Goal: Transaction & Acquisition: Purchase product/service

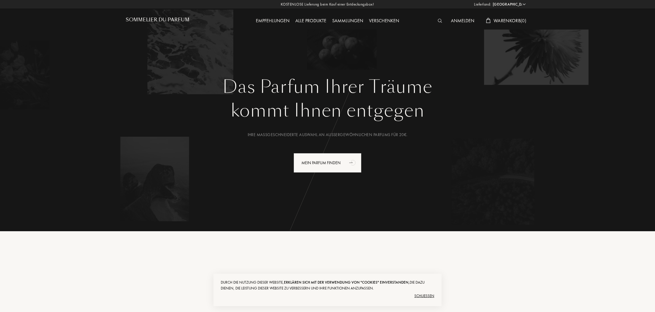
select select "DE"
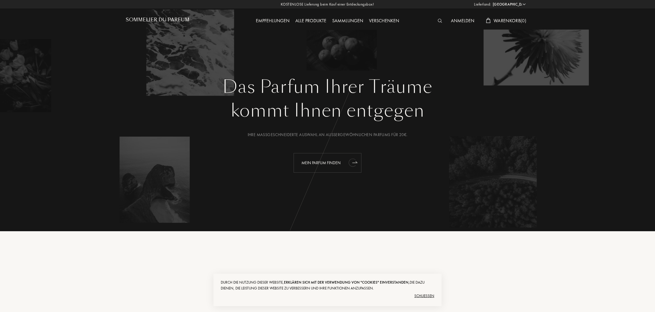
click at [325, 163] on div "Mein Parfum finden" at bounding box center [328, 163] width 68 height 20
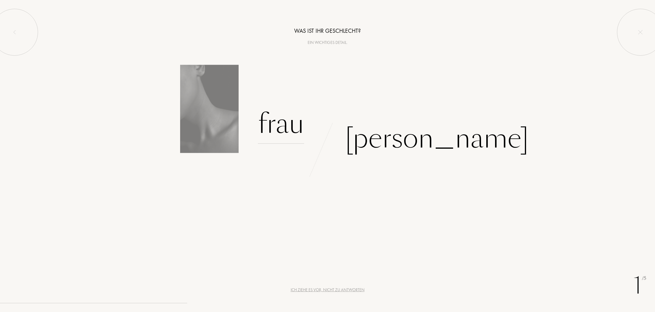
click at [300, 125] on div "Frau" at bounding box center [281, 123] width 46 height 39
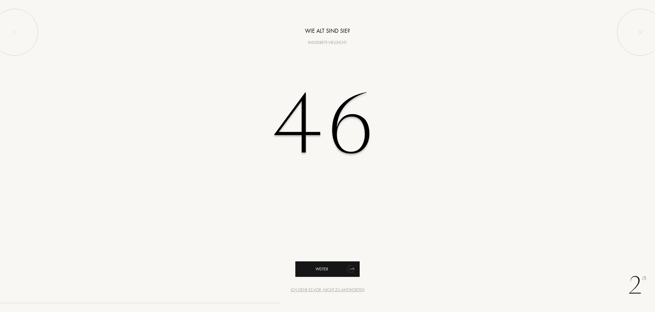
type input "46"
click at [323, 271] on div "Weiter" at bounding box center [327, 268] width 64 height 15
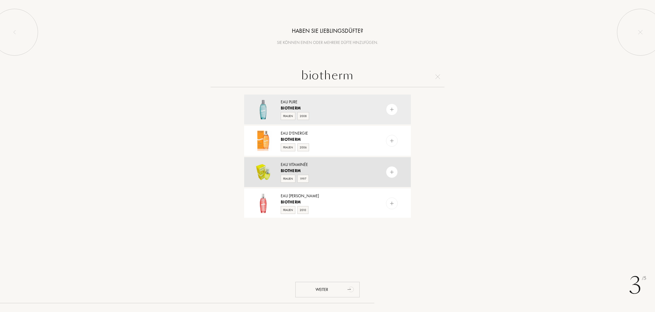
type input "biotherm"
click at [268, 171] on img at bounding box center [263, 172] width 20 height 20
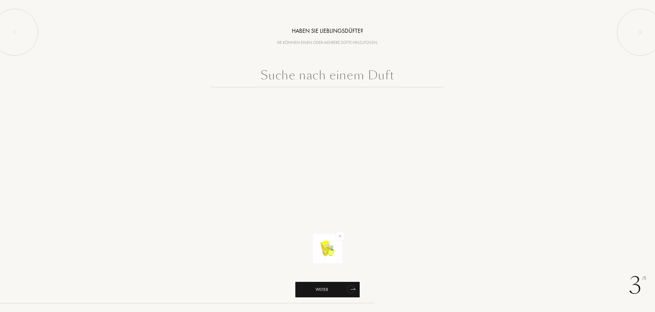
click at [333, 288] on div "Weiter" at bounding box center [327, 289] width 64 height 15
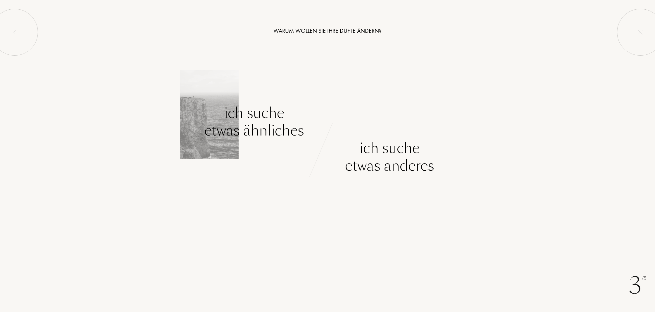
click at [256, 130] on div "Ich suche etwas ähnliches" at bounding box center [254, 121] width 100 height 35
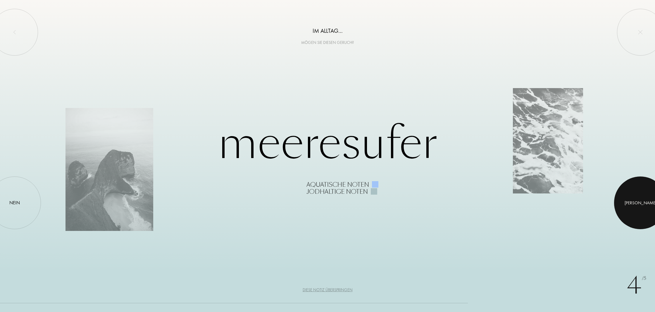
click at [646, 204] on div at bounding box center [640, 202] width 53 height 53
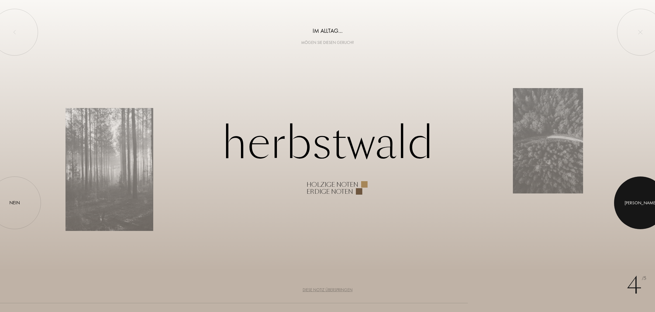
click at [640, 203] on div "Ja" at bounding box center [641, 202] width 32 height 7
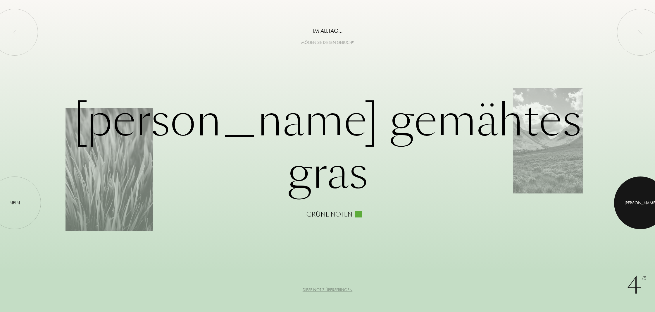
click at [640, 203] on div "Ja" at bounding box center [641, 202] width 32 height 7
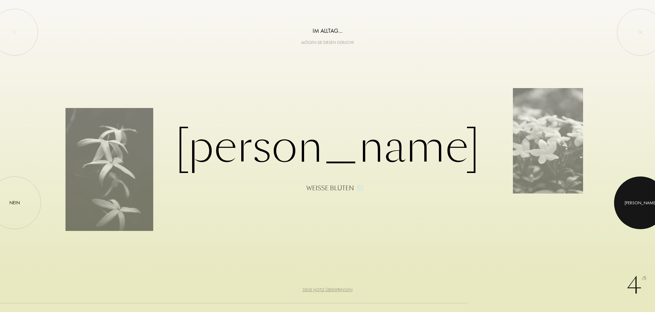
click at [640, 203] on div "Ja" at bounding box center [641, 202] width 32 height 7
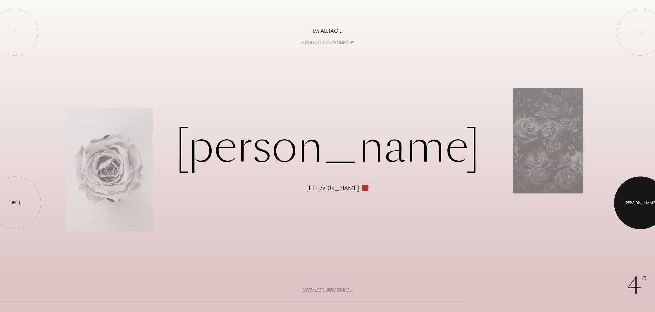
click at [640, 203] on div "Ja" at bounding box center [641, 202] width 32 height 7
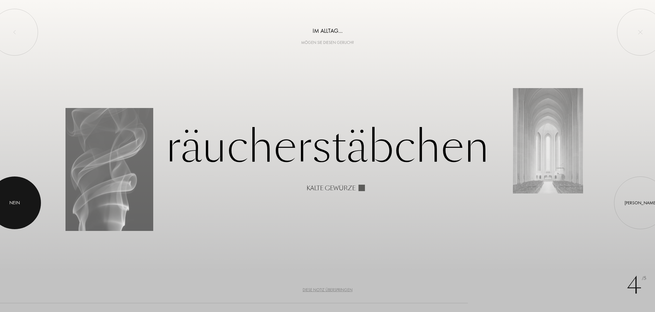
click at [12, 199] on div at bounding box center [14, 202] width 53 height 53
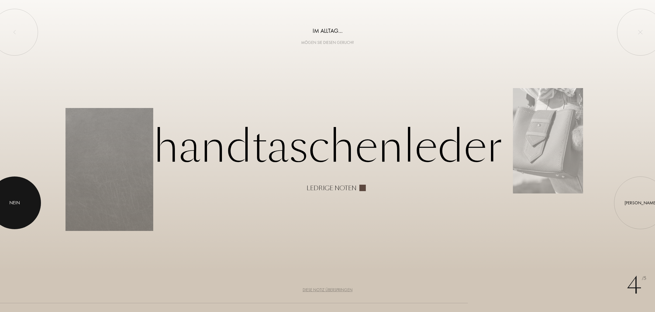
click at [12, 199] on div at bounding box center [14, 202] width 53 height 53
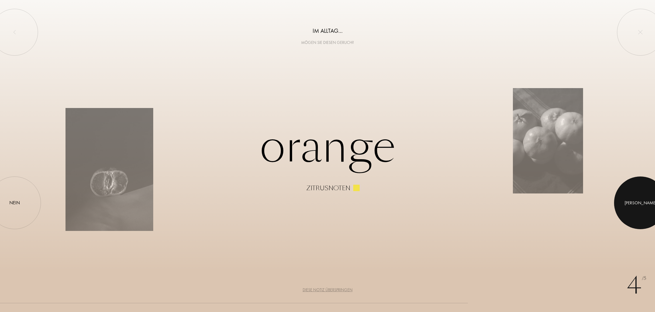
click at [643, 200] on div at bounding box center [640, 202] width 53 height 53
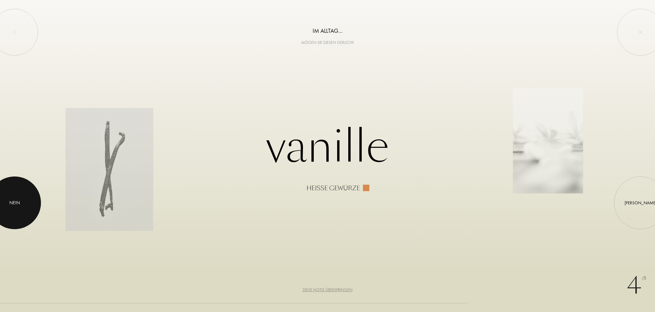
click at [21, 204] on div at bounding box center [14, 202] width 53 height 53
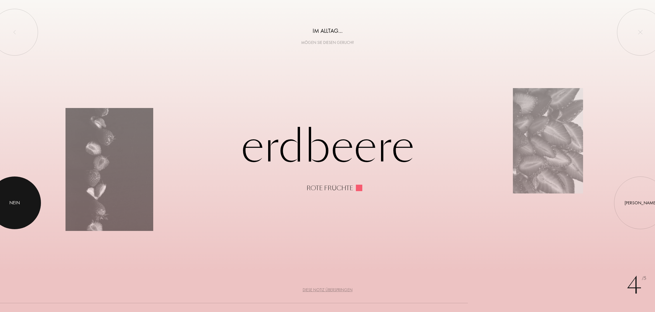
click at [21, 204] on div at bounding box center [14, 202] width 53 height 53
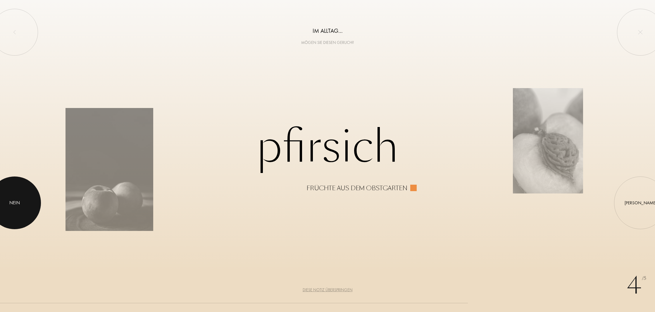
click at [21, 204] on div at bounding box center [14, 202] width 53 height 53
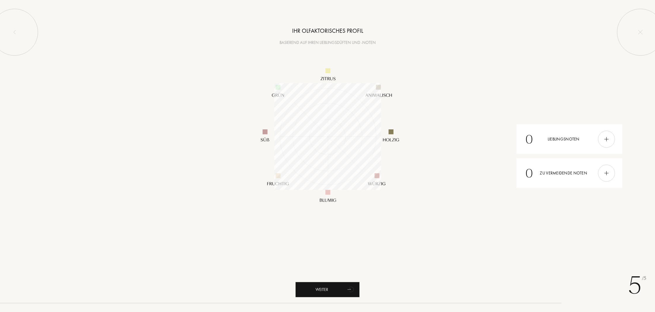
scroll to position [107, 107]
click at [607, 138] on img at bounding box center [606, 139] width 6 height 6
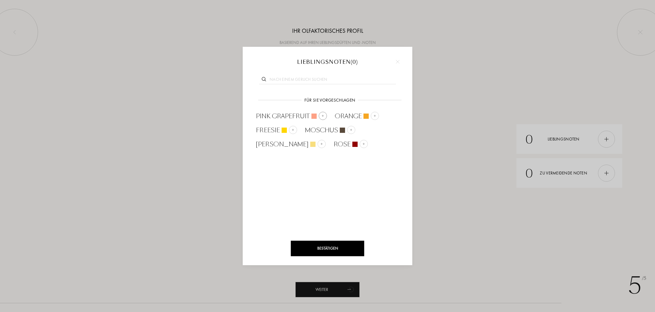
click at [322, 115] on img at bounding box center [322, 115] width 3 height 3
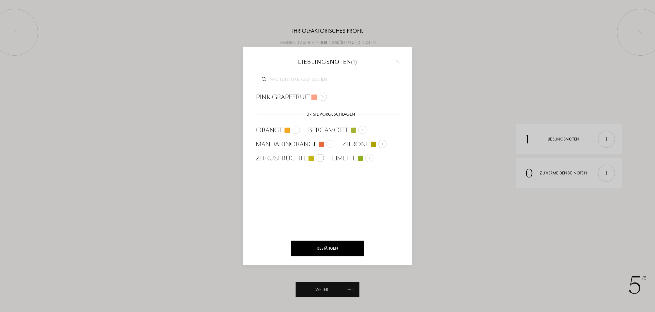
click at [320, 158] on img at bounding box center [319, 157] width 3 height 3
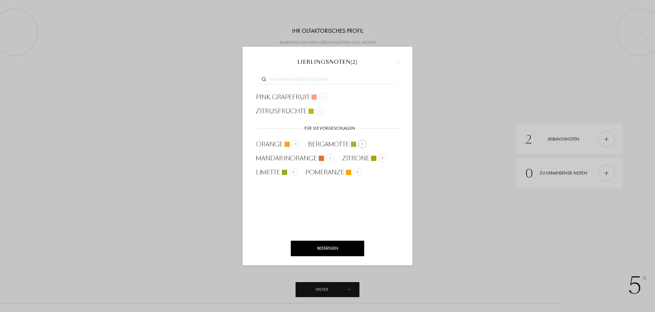
click at [363, 143] on img at bounding box center [362, 143] width 3 height 3
click at [326, 248] on div "Bestätigen" at bounding box center [327, 248] width 73 height 15
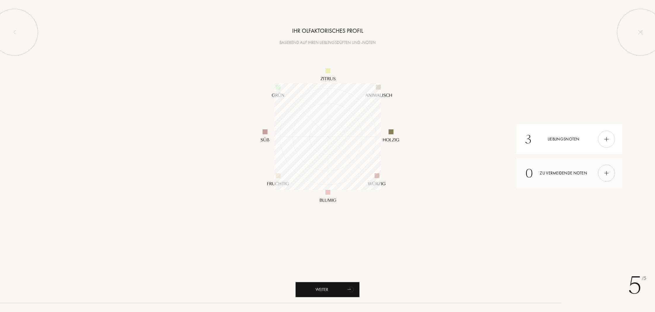
click at [612, 172] on div at bounding box center [606, 172] width 17 height 17
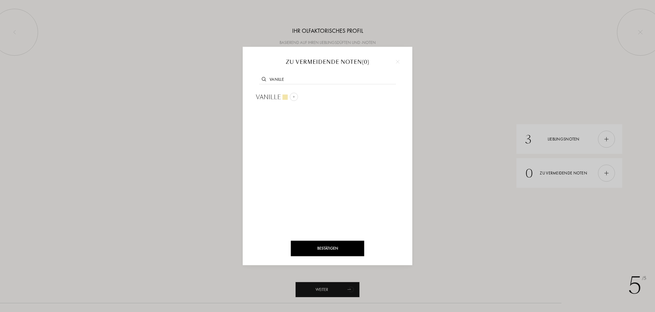
type input "vanille"
click at [332, 246] on div "Bestätigen" at bounding box center [327, 248] width 73 height 15
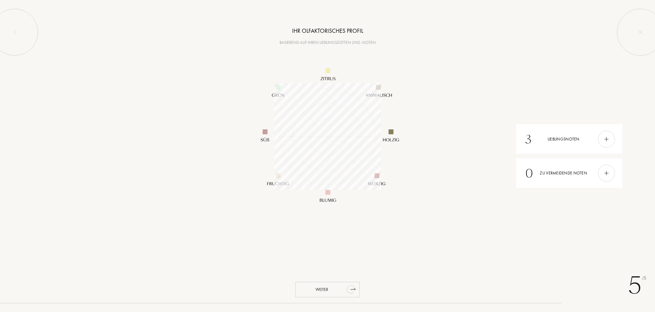
click at [324, 288] on div "Weiter" at bounding box center [327, 289] width 64 height 15
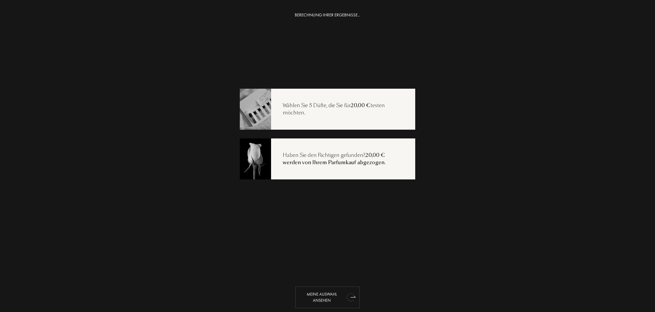
click at [324, 297] on div "Meine Auswahl ansehen" at bounding box center [327, 297] width 64 height 22
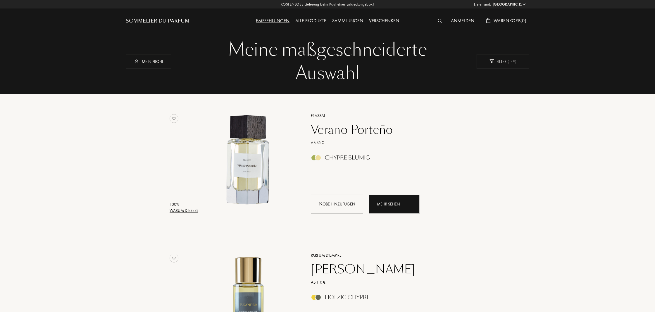
select select "DE"
click at [256, 165] on img at bounding box center [248, 160] width 97 height 97
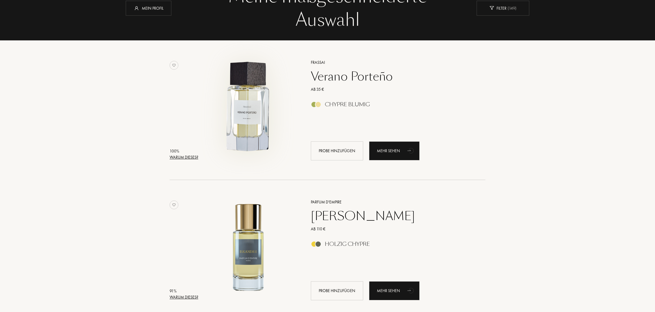
scroll to position [57, 0]
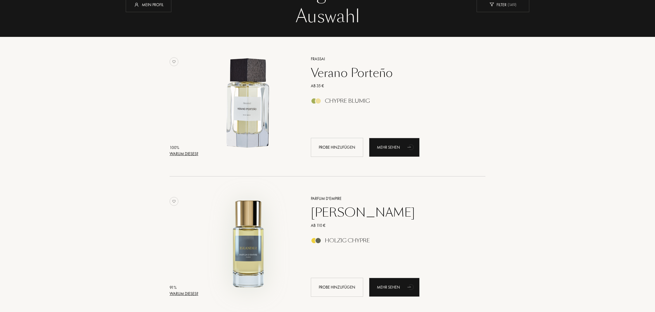
click at [246, 251] on img at bounding box center [248, 242] width 97 height 97
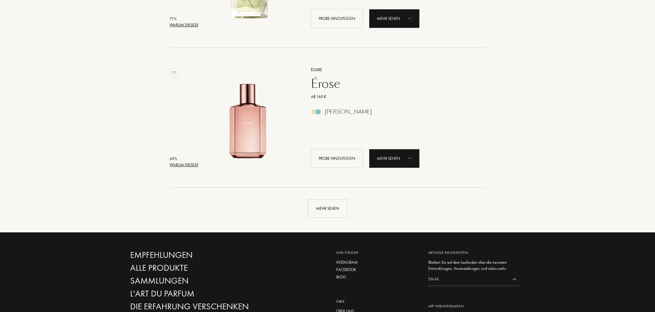
scroll to position [1304, 0]
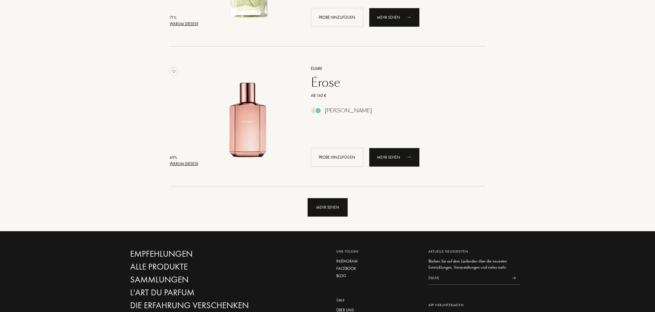
click at [320, 206] on div "Mehr sehen" at bounding box center [328, 207] width 40 height 18
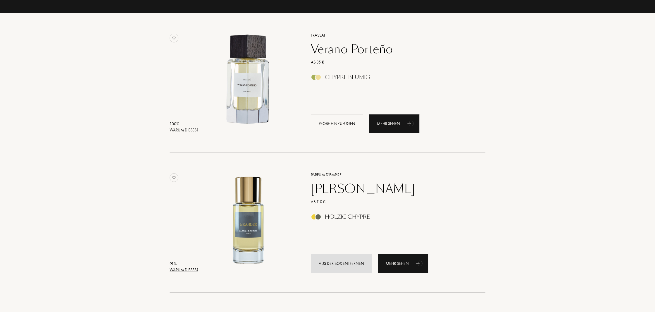
scroll to position [0, 0]
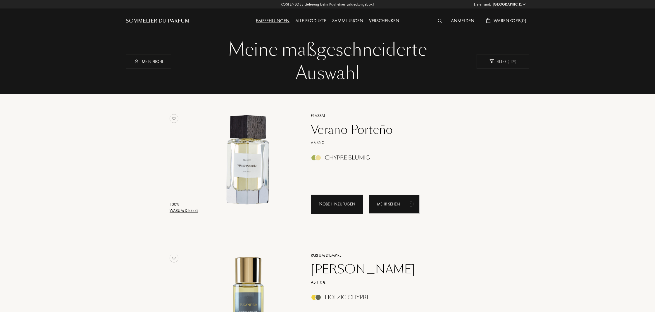
click at [343, 204] on div "Probe hinzufügen" at bounding box center [337, 203] width 52 height 19
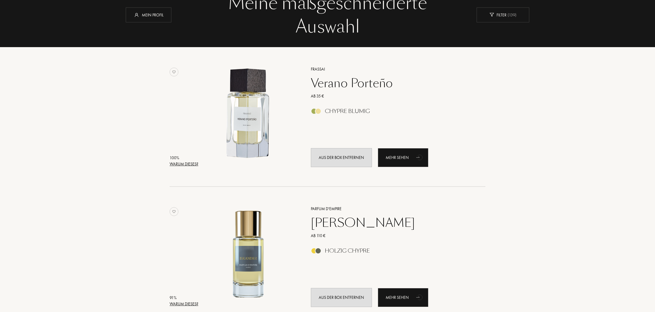
scroll to position [52, 0]
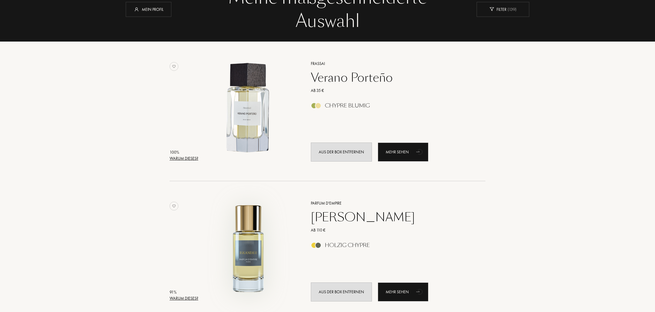
click at [256, 257] on img at bounding box center [248, 247] width 97 height 97
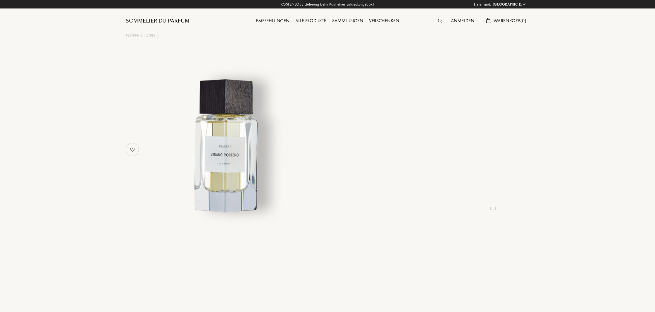
select select "DE"
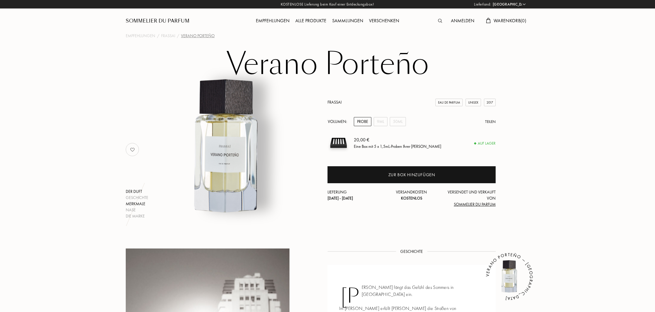
click at [135, 204] on div "Merkmale" at bounding box center [137, 204] width 23 height 6
click at [132, 208] on div "Nase" at bounding box center [137, 210] width 23 height 6
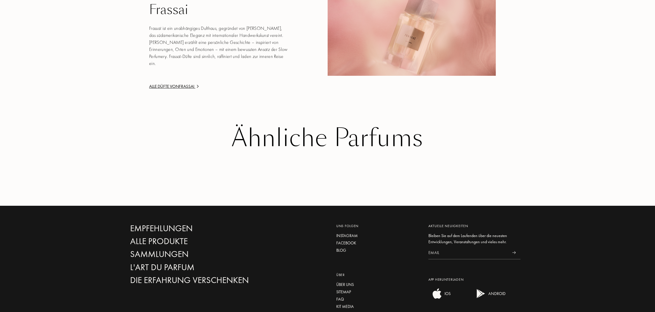
scroll to position [878, 0]
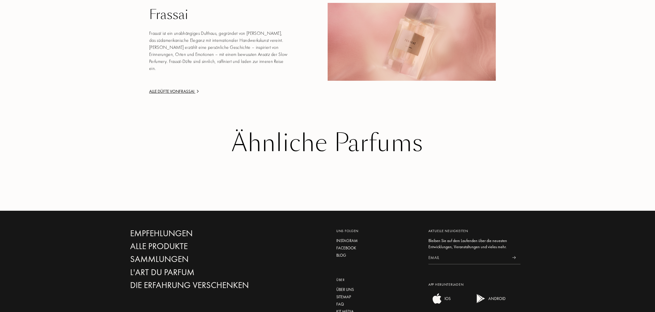
click at [273, 130] on div "Ähnliche Parfums" at bounding box center [327, 143] width 395 height 27
click at [192, 88] on div "Alle Düfte von Frassai" at bounding box center [219, 91] width 140 height 7
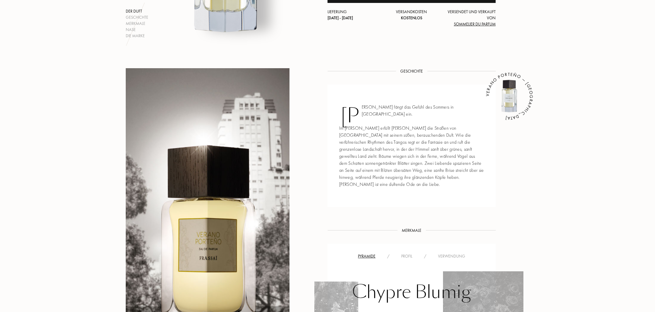
scroll to position [0, 0]
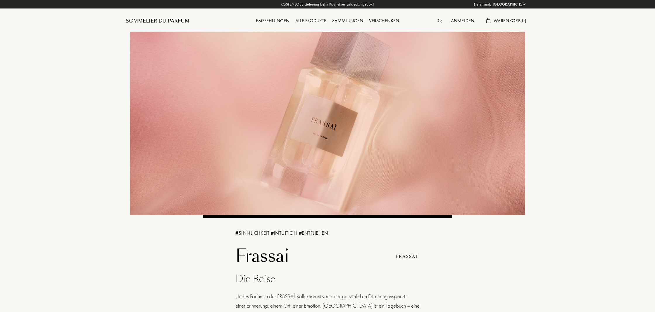
select select "DE"
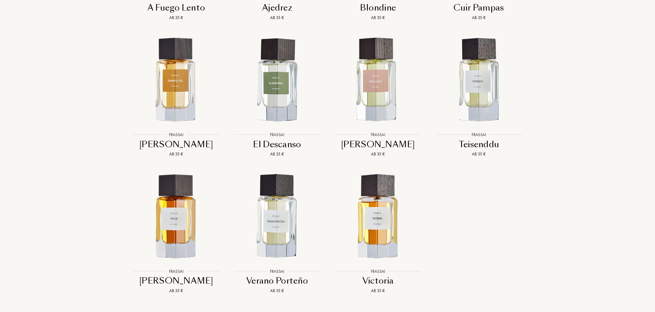
scroll to position [659, 0]
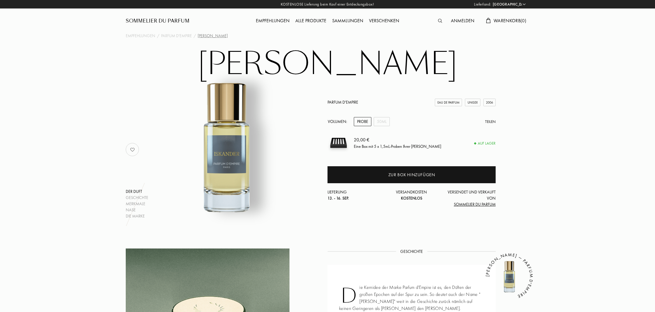
select select "DE"
click at [144, 203] on div "Merkmale" at bounding box center [137, 204] width 23 height 6
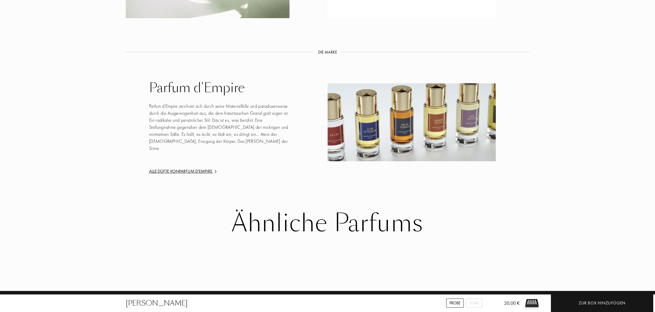
scroll to position [847, 0]
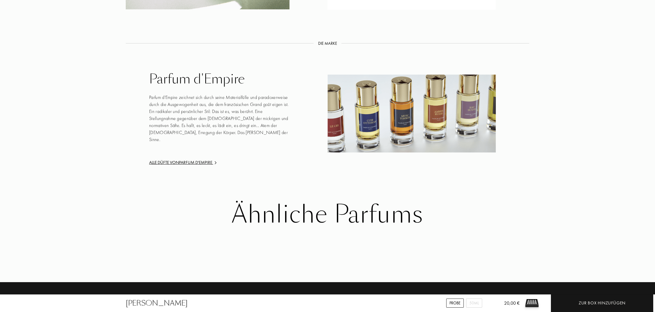
click at [284, 211] on div "Ähnliche Parfums" at bounding box center [327, 214] width 395 height 27
click at [183, 159] on div "Alle Düfte von Parfum d'Empire" at bounding box center [219, 162] width 140 height 7
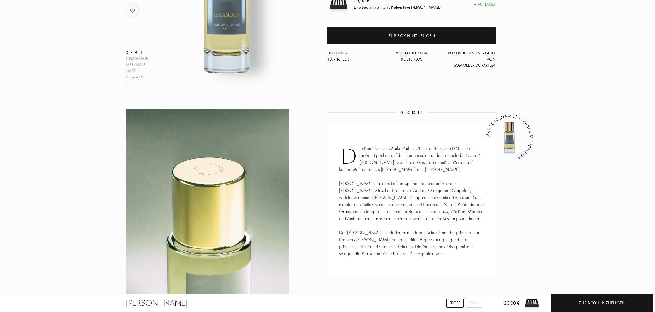
scroll to position [0, 0]
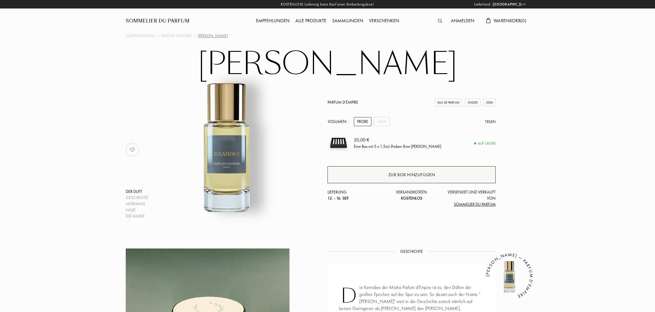
click at [410, 175] on div "Zur Box hinzufügen" at bounding box center [411, 174] width 47 height 7
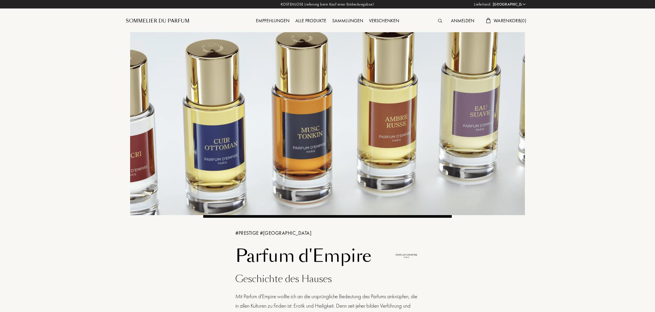
select select "DE"
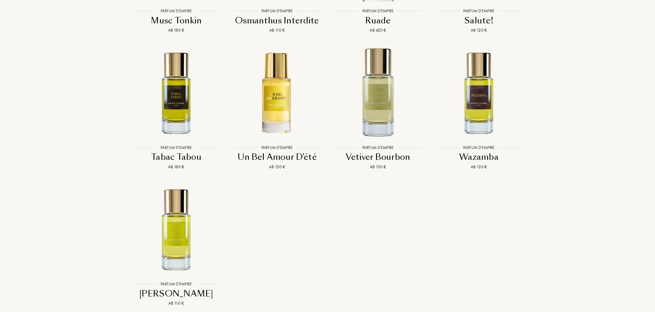
scroll to position [1851, 0]
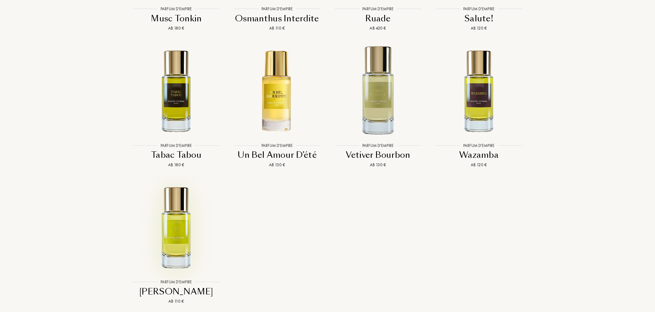
click at [172, 224] on img at bounding box center [176, 227] width 91 height 91
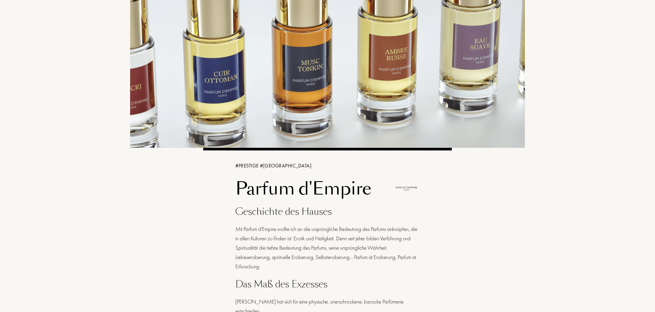
scroll to position [0, 0]
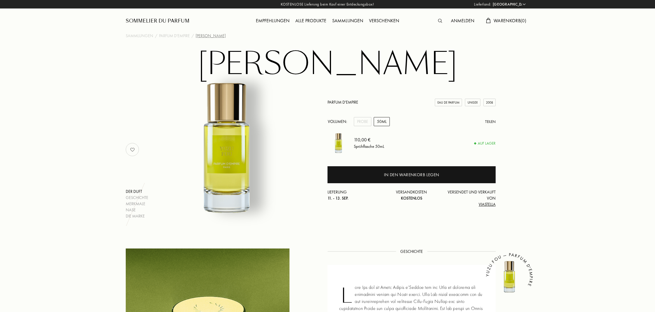
select select "DE"
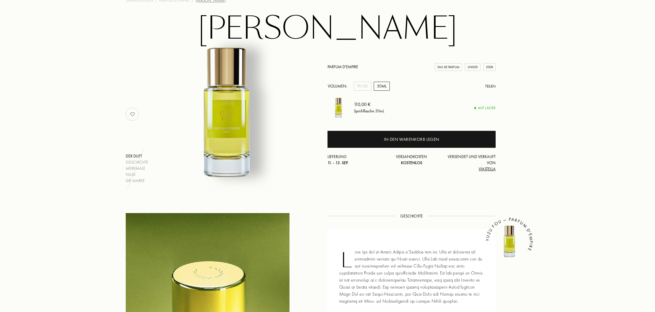
scroll to position [35, 0]
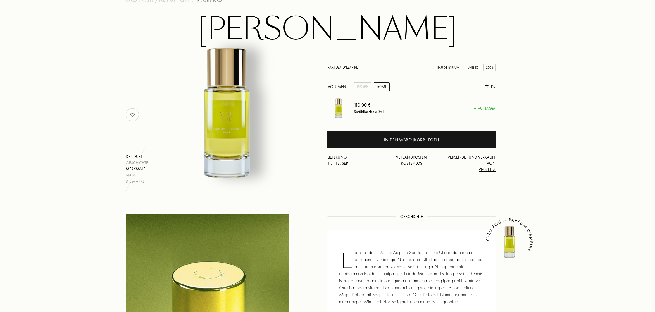
click at [139, 169] on div "Merkmale" at bounding box center [137, 169] width 23 height 6
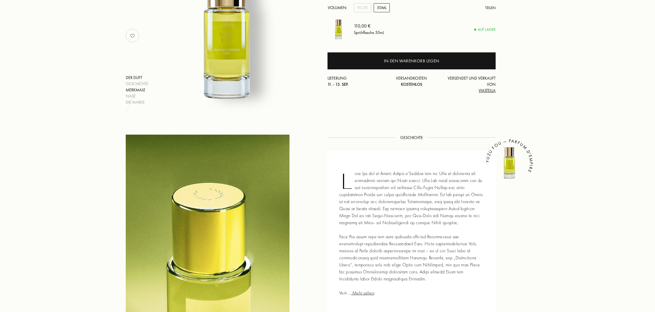
scroll to position [0, 0]
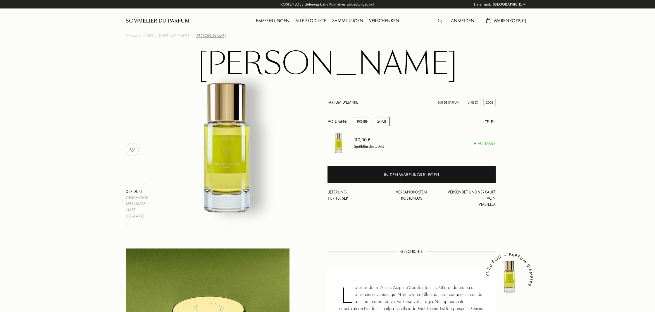
click at [363, 121] on div "Probe" at bounding box center [363, 121] width 18 height 9
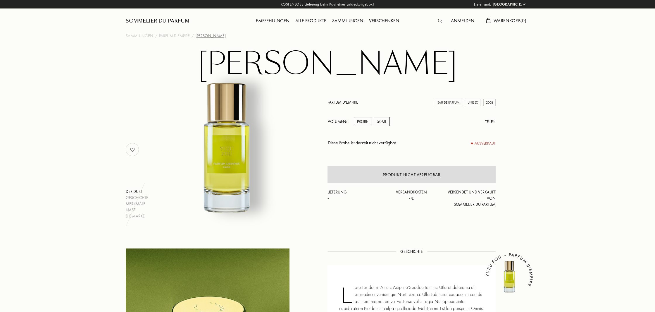
click at [383, 121] on div "50mL" at bounding box center [382, 121] width 16 height 9
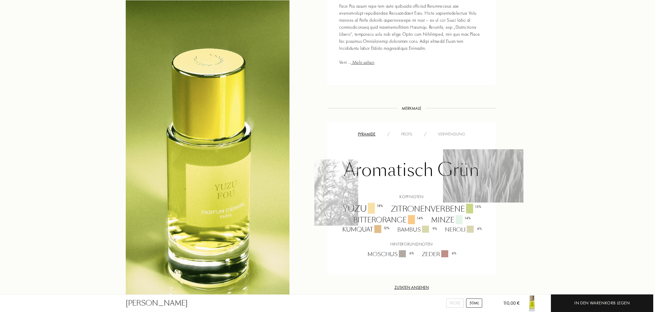
scroll to position [345, 0]
click at [408, 133] on div "Profil" at bounding box center [406, 133] width 23 height 6
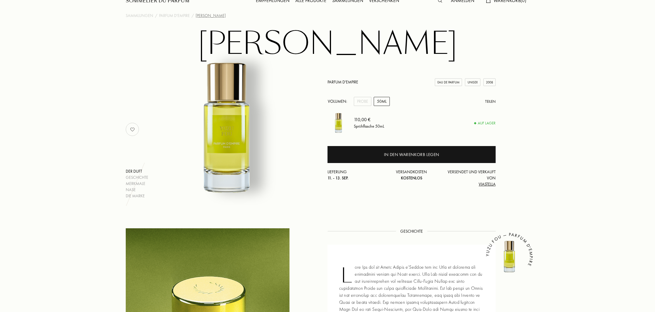
scroll to position [0, 0]
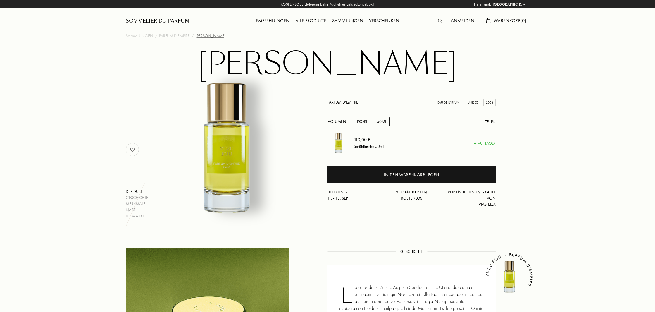
click at [363, 122] on div "Probe" at bounding box center [363, 121] width 18 height 9
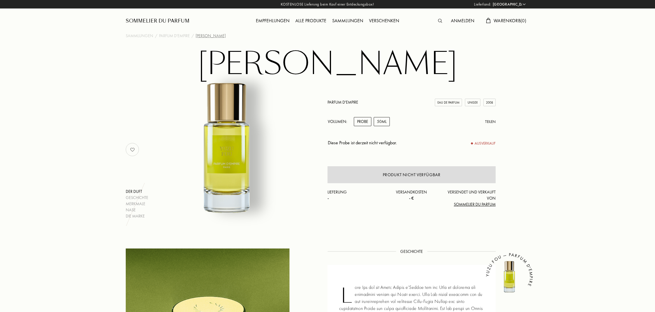
click at [382, 122] on div "50mL" at bounding box center [382, 121] width 16 height 9
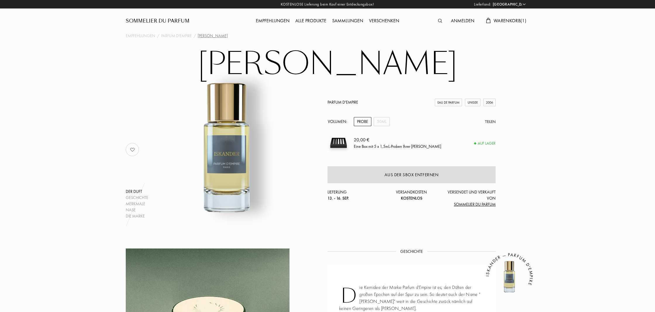
select select "DE"
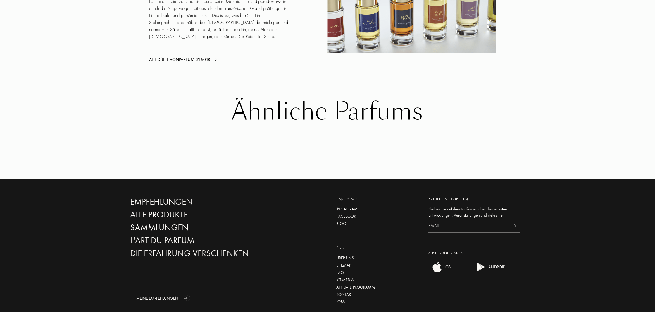
scroll to position [904, 0]
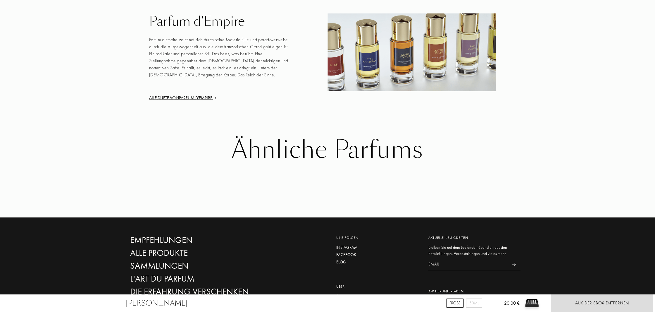
click at [184, 99] on div "Alle Düfte von Parfum d'Empire" at bounding box center [219, 97] width 140 height 7
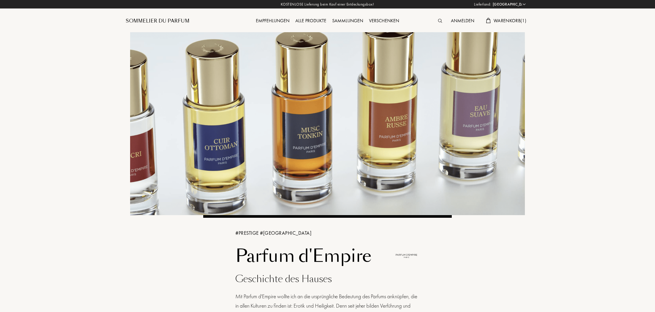
select select "DE"
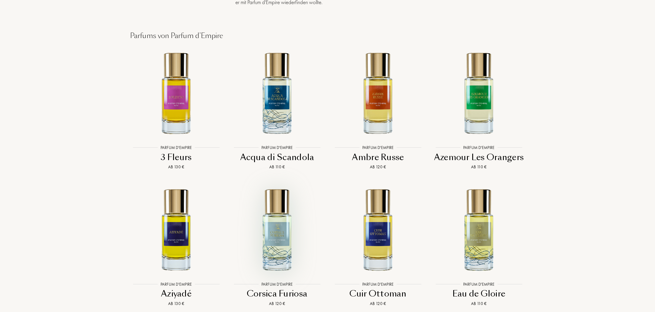
scroll to position [1156, 0]
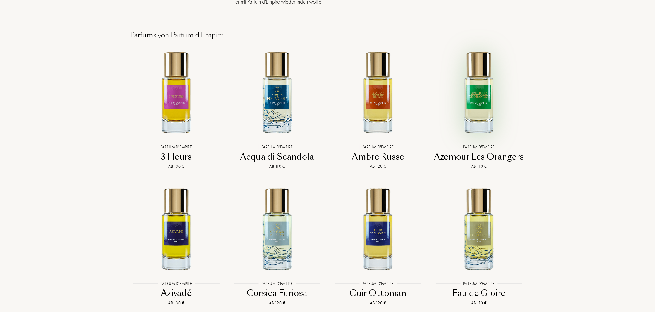
click at [480, 102] on img at bounding box center [478, 92] width 91 height 91
click at [178, 89] on img at bounding box center [176, 92] width 91 height 91
click at [179, 94] on img at bounding box center [176, 92] width 91 height 91
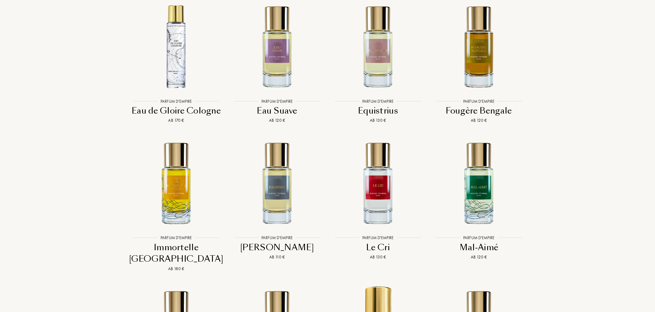
scroll to position [1476, 0]
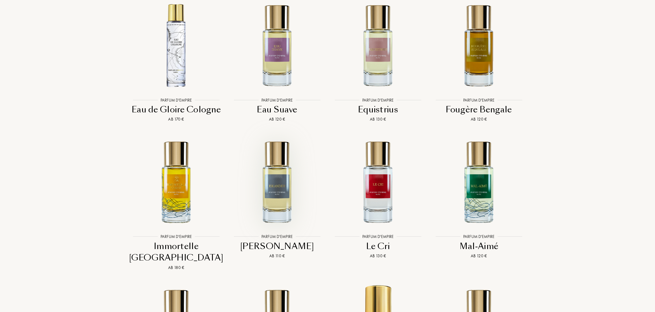
click at [282, 180] on img at bounding box center [277, 181] width 91 height 91
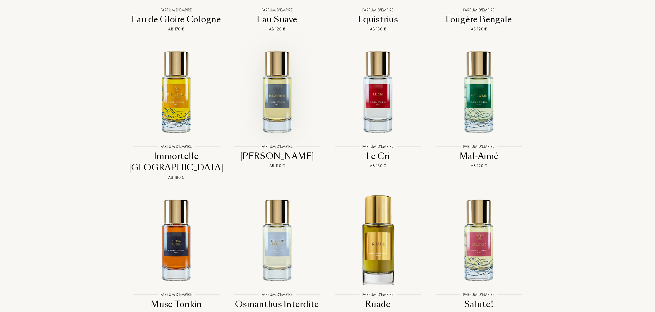
scroll to position [1567, 0]
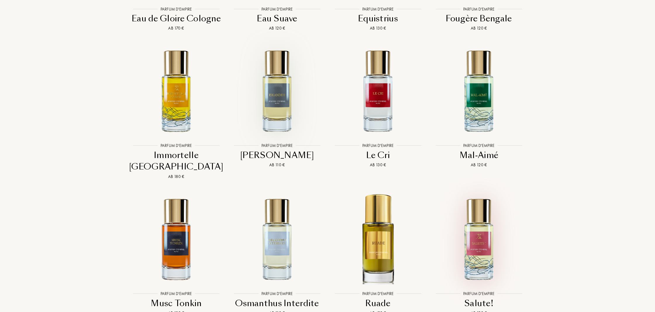
click at [483, 223] on img at bounding box center [478, 238] width 91 height 91
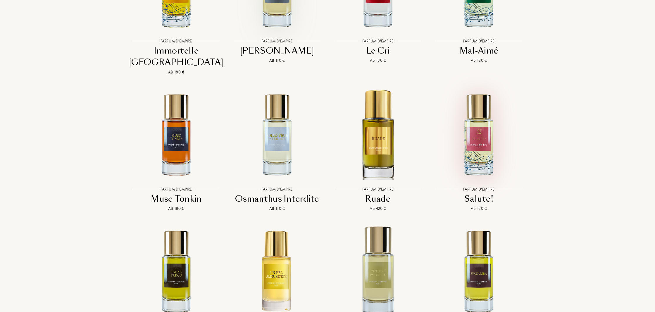
scroll to position [1673, 0]
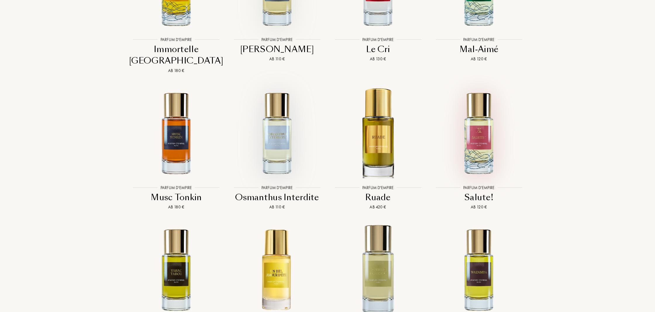
click at [283, 118] on img at bounding box center [277, 132] width 91 height 91
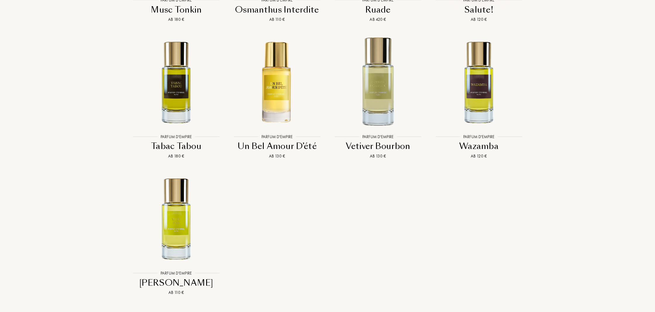
scroll to position [1861, 0]
click at [177, 195] on img at bounding box center [176, 217] width 91 height 91
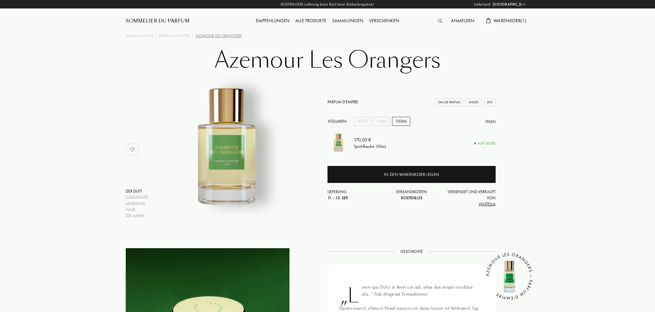
select select "DE"
click at [139, 204] on div "Merkmale" at bounding box center [137, 203] width 23 height 6
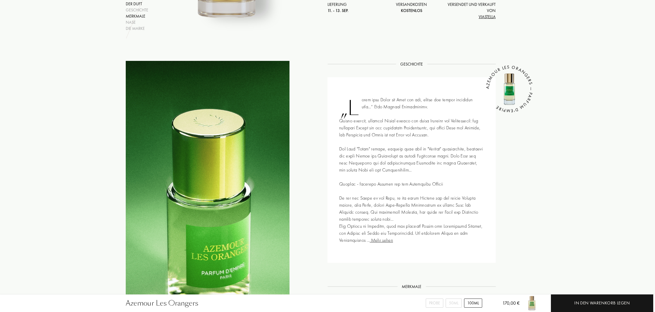
scroll to position [192, 0]
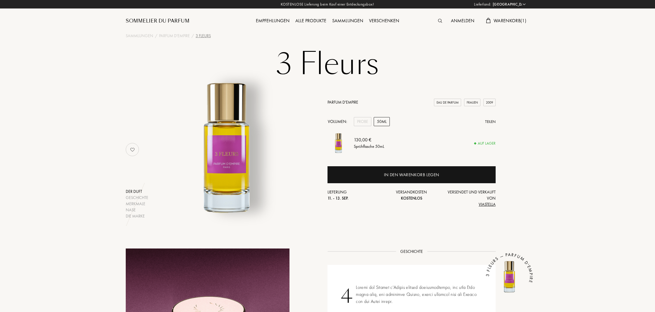
select select "DE"
click at [139, 204] on div "Merkmale" at bounding box center [137, 204] width 23 height 6
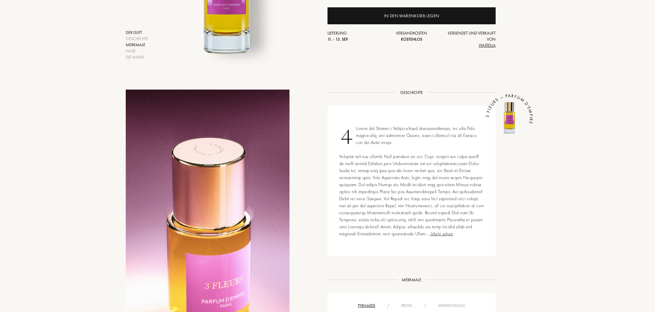
scroll to position [158, 0]
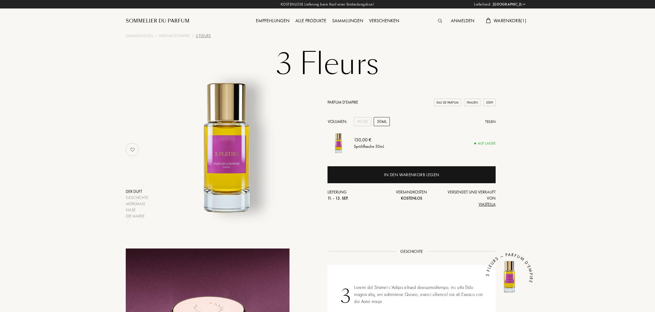
select select "DE"
click at [362, 123] on div "Probe" at bounding box center [363, 121] width 18 height 9
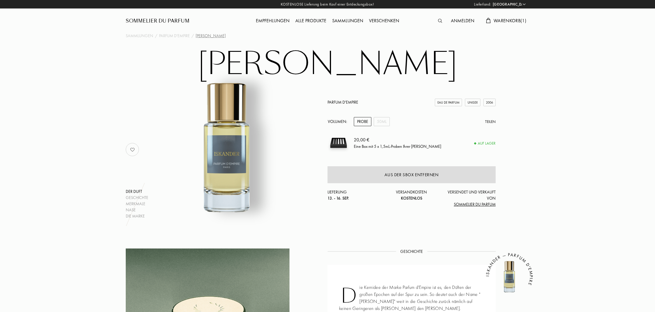
select select "DE"
click at [142, 204] on div "Merkmale" at bounding box center [137, 204] width 23 height 6
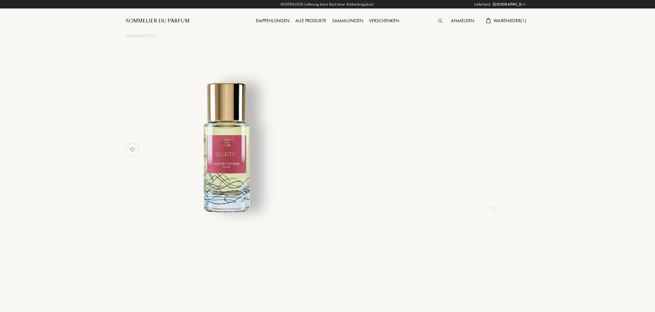
select select "DE"
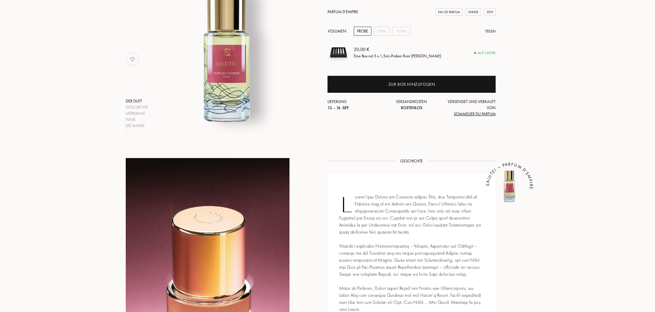
scroll to position [106, 0]
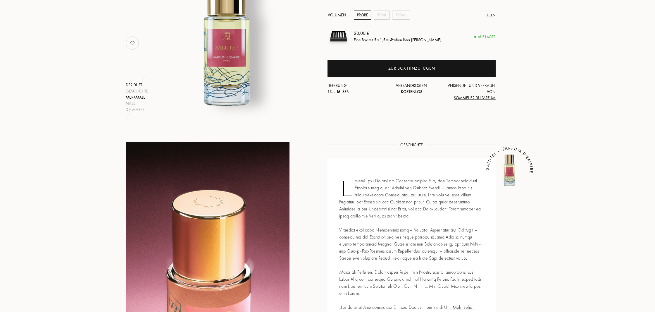
click at [135, 96] on div "Merkmale" at bounding box center [137, 97] width 23 height 6
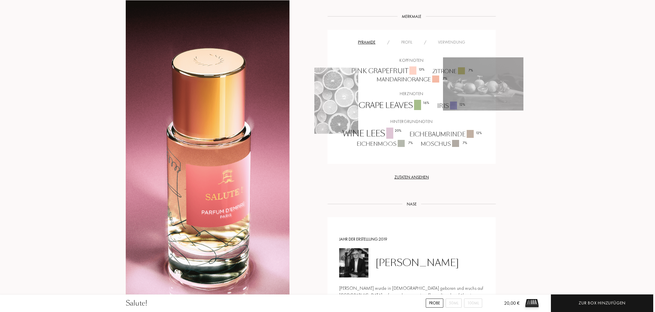
scroll to position [444, 0]
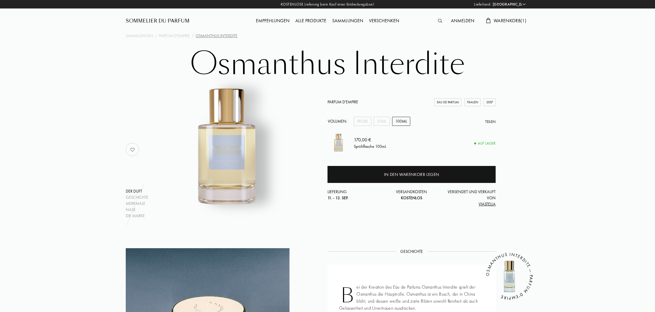
select select "DE"
click at [143, 203] on div "Merkmale" at bounding box center [137, 203] width 23 height 6
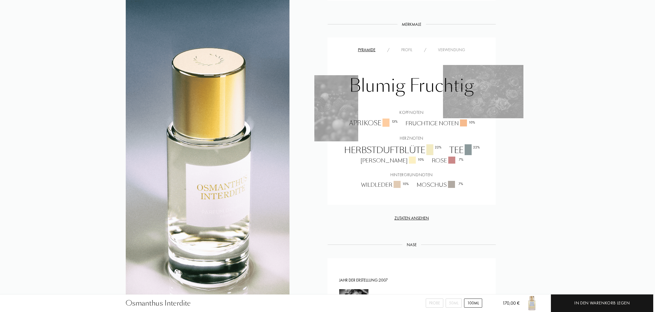
scroll to position [409, 0]
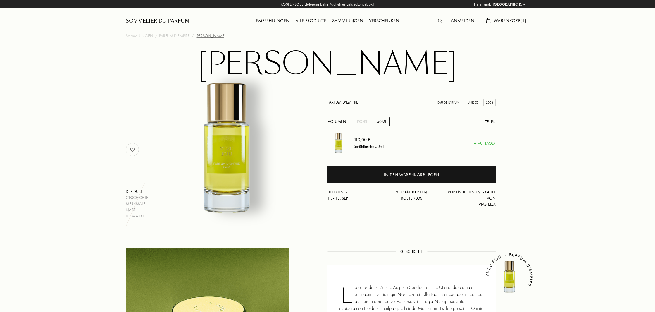
select select "DE"
click at [137, 204] on div "Merkmale" at bounding box center [137, 204] width 23 height 6
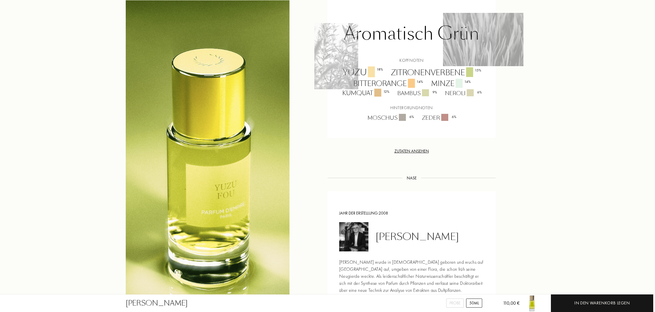
scroll to position [482, 0]
click at [411, 177] on div "Nase" at bounding box center [411, 176] width 19 height 6
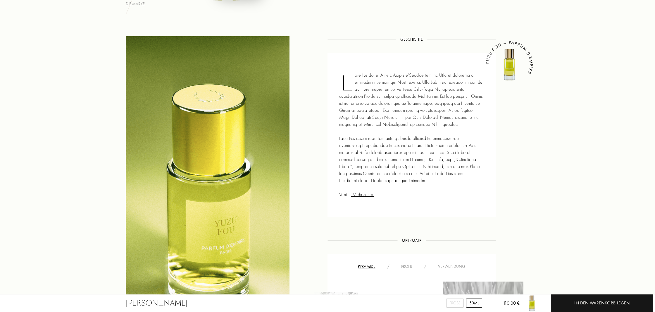
scroll to position [0, 0]
